Goal: Transaction & Acquisition: Download file/media

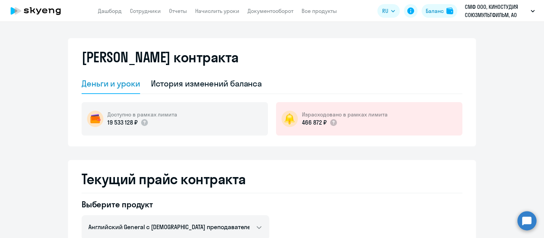
select select "english_adult_not_native_speaker"
click at [37, 7] on icon at bounding box center [36, 10] width 60 height 17
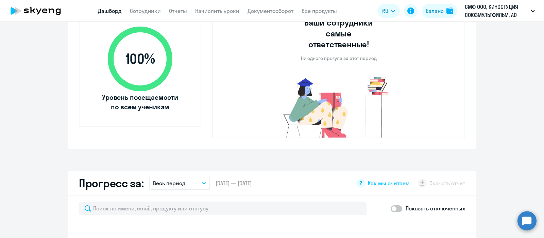
select select "30"
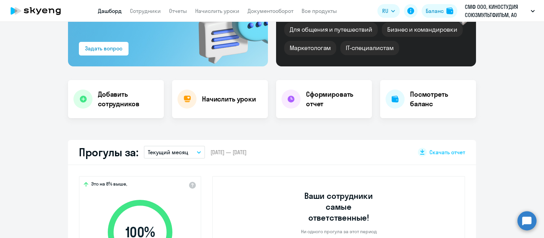
scroll to position [85, 0]
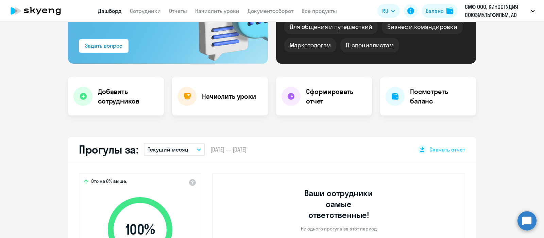
click at [185, 144] on button "Текущий месяц" at bounding box center [174, 149] width 61 height 13
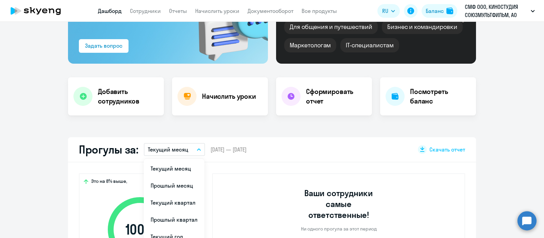
click at [373, 155] on div "Прогулы за: Текущий месяц Текущий месяц Прошлый месяц Текущий квартал [GEOGRAPH…" at bounding box center [272, 149] width 408 height 25
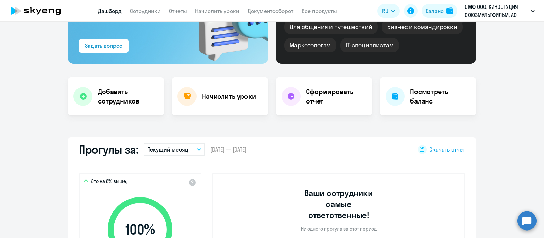
click at [445, 148] on span "Скачать отчет" at bounding box center [448, 149] width 36 height 7
click at [240, 92] on h4 "Начислить уроки" at bounding box center [229, 97] width 54 height 10
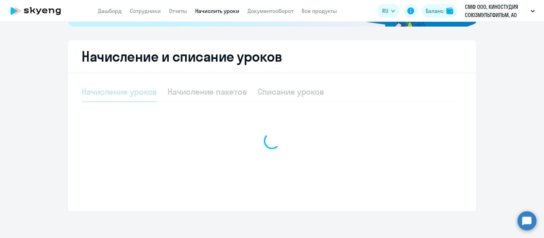
select select "10"
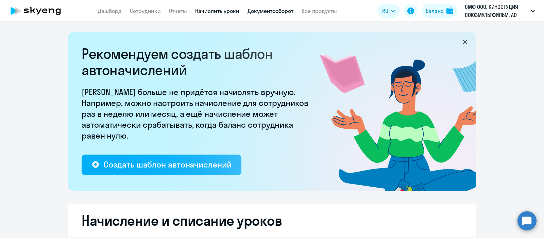
click at [287, 12] on link "Документооборот" at bounding box center [271, 10] width 46 height 7
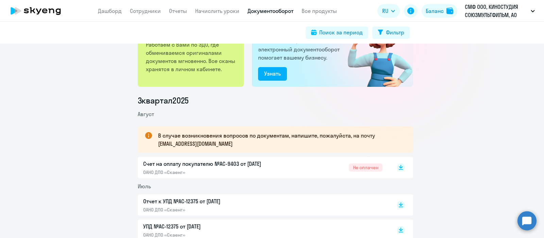
scroll to position [128, 0]
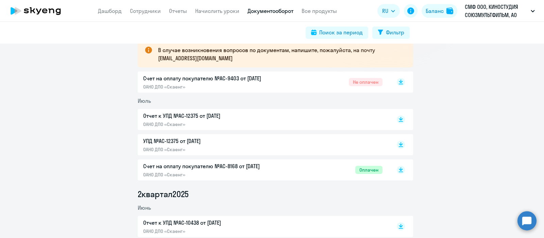
click at [186, 114] on p "Отчет к УПД №AC-12375 от [DATE]" at bounding box center [214, 116] width 143 height 8
